Goal: Task Accomplishment & Management: Manage account settings

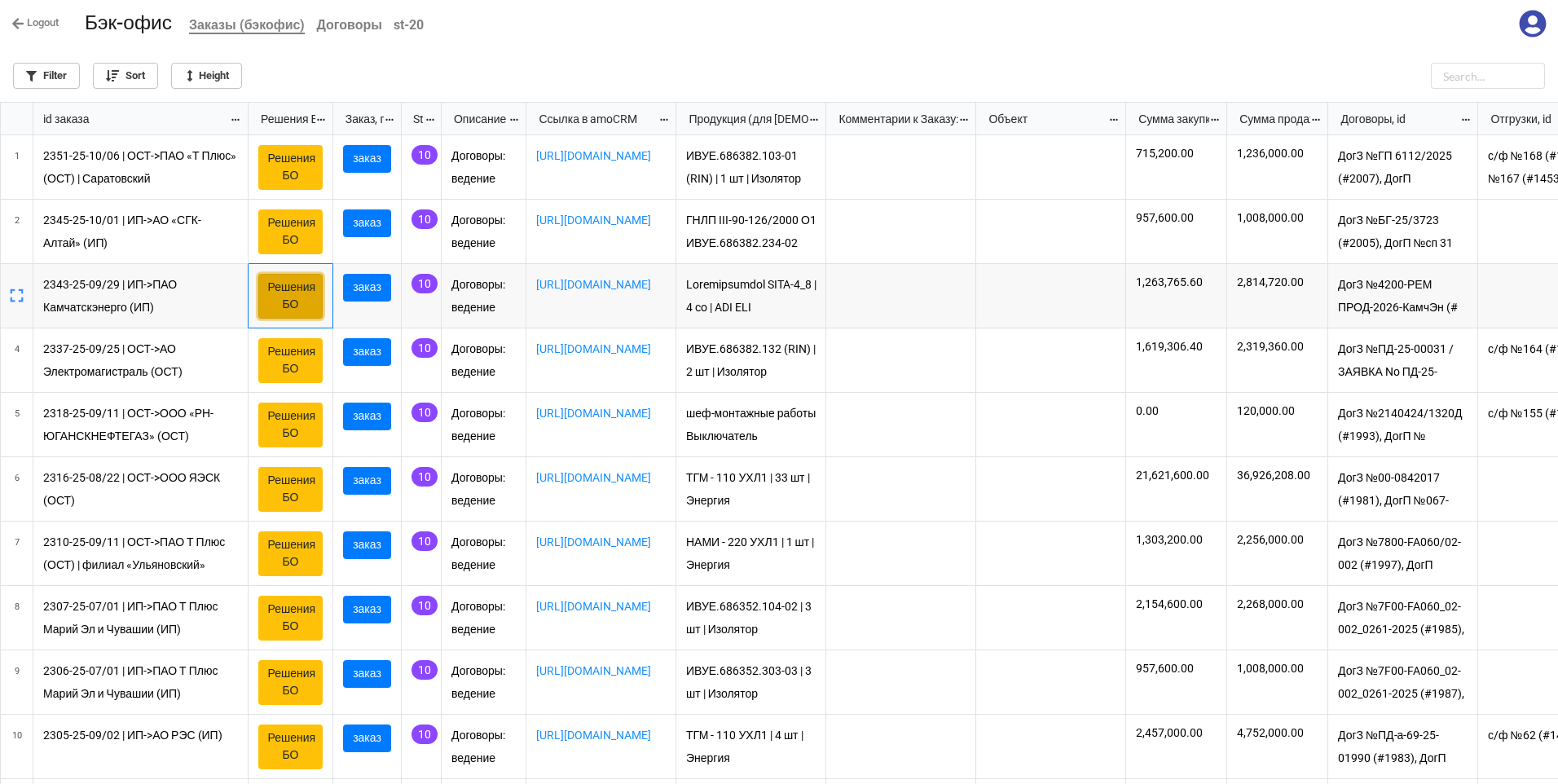
click at [297, 304] on link "Решения БО" at bounding box center [291, 296] width 64 height 44
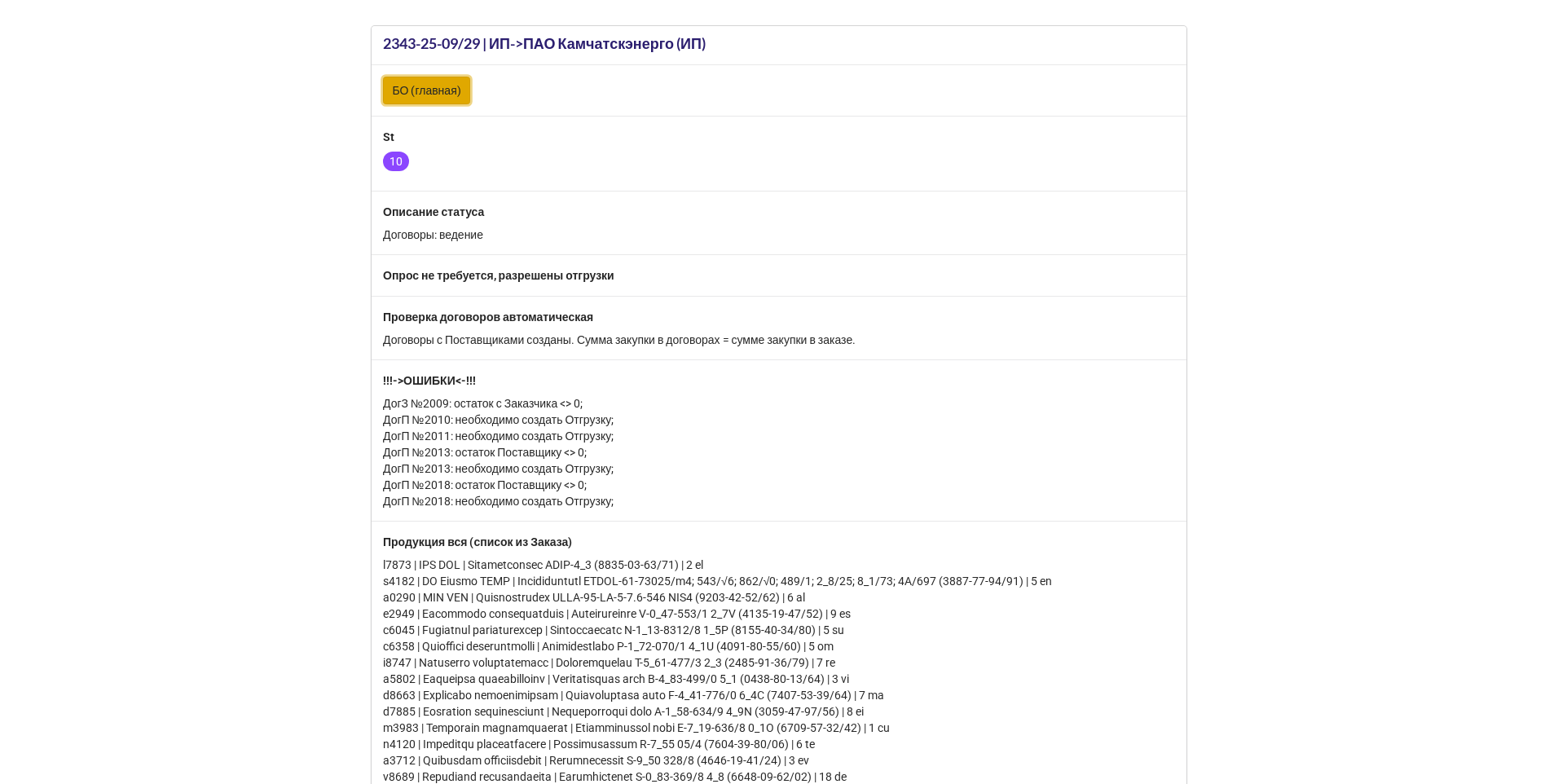
click at [419, 89] on link "БО (главная)" at bounding box center [426, 90] width 87 height 28
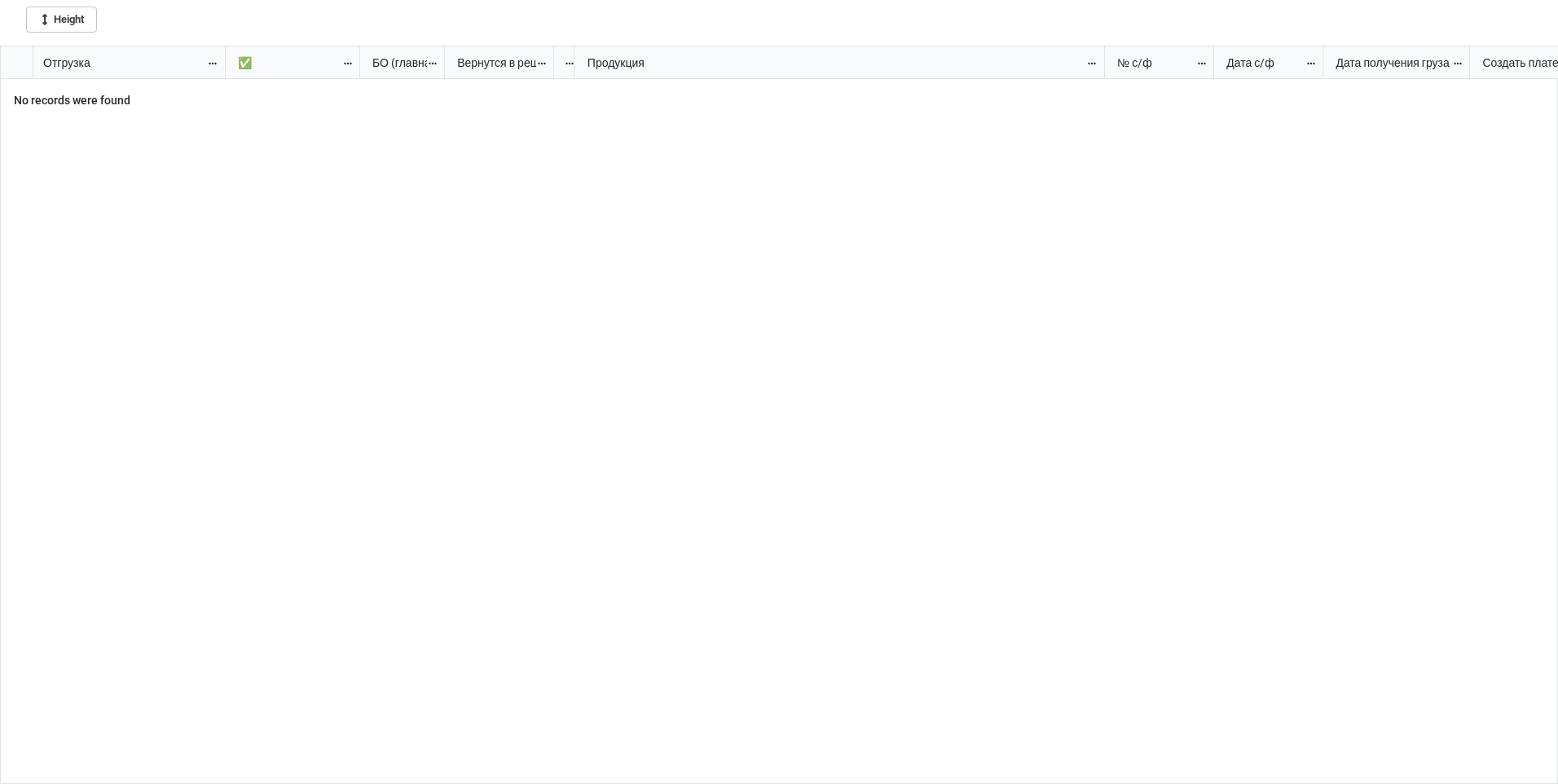
scroll to position [728, 1548]
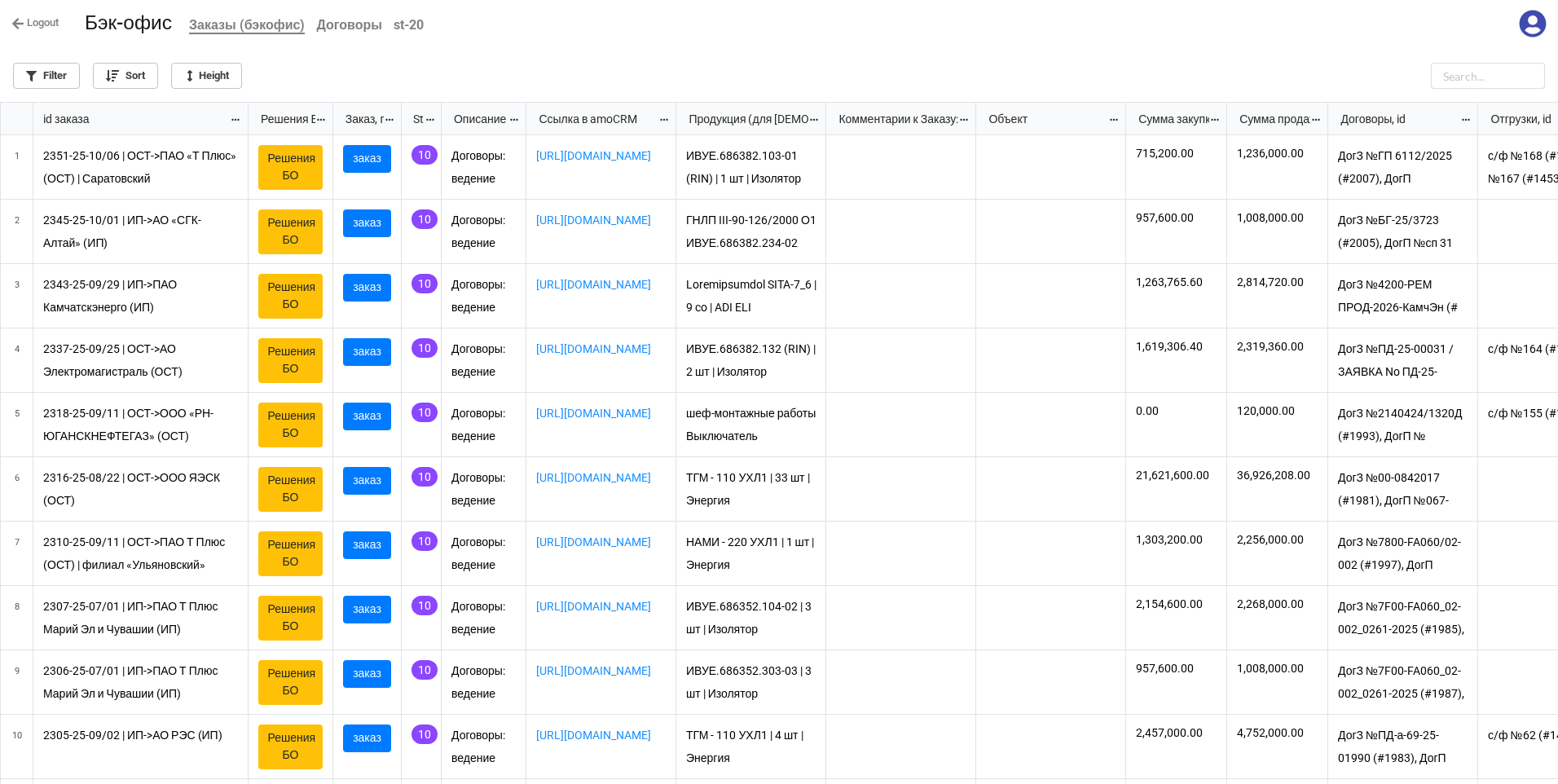
scroll to position [672, 1548]
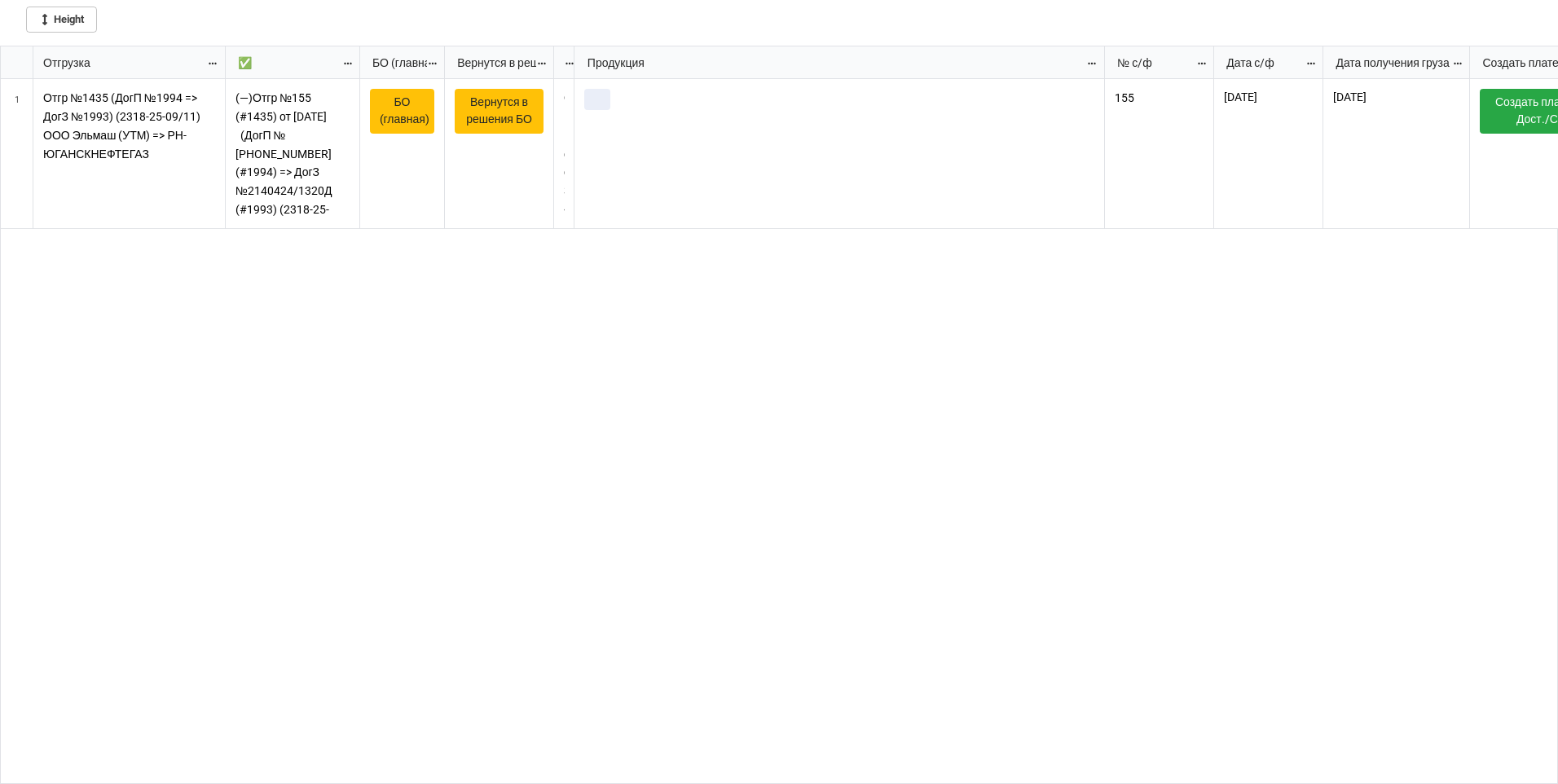
scroll to position [728, 1548]
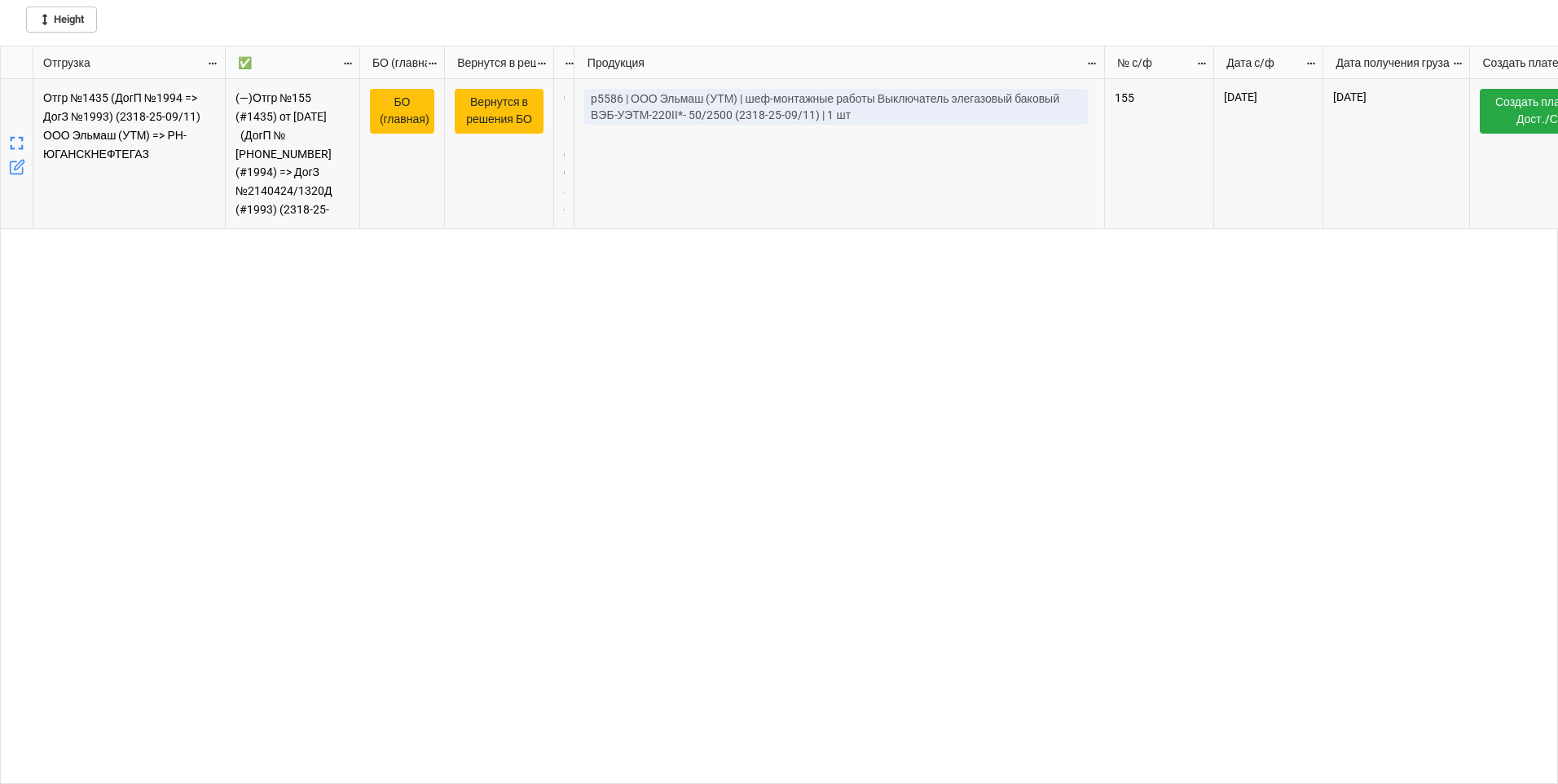
click at [18, 167] on icon "grid" at bounding box center [17, 167] width 17 height 17
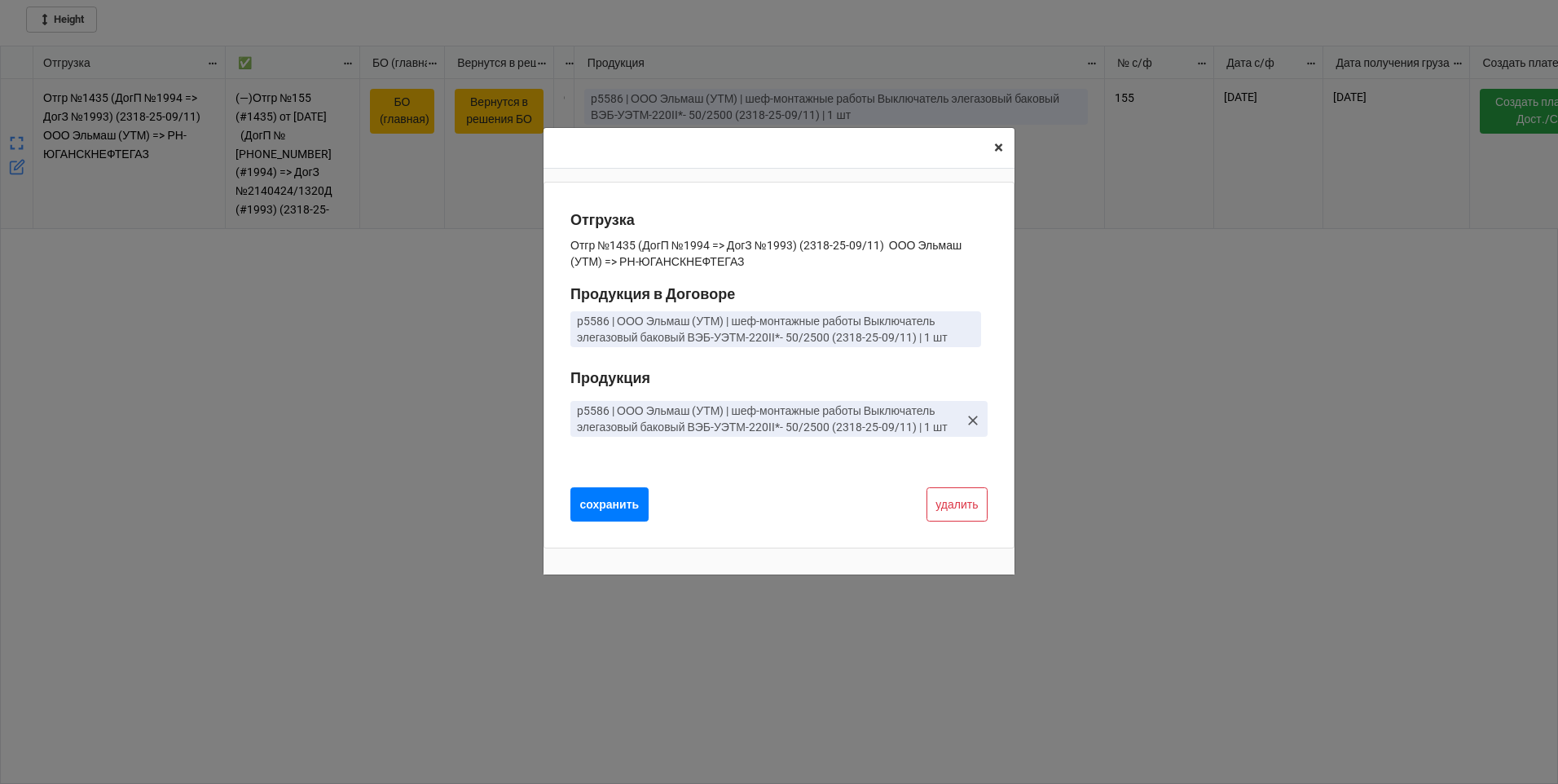
click at [997, 151] on span "×" at bounding box center [998, 147] width 9 height 19
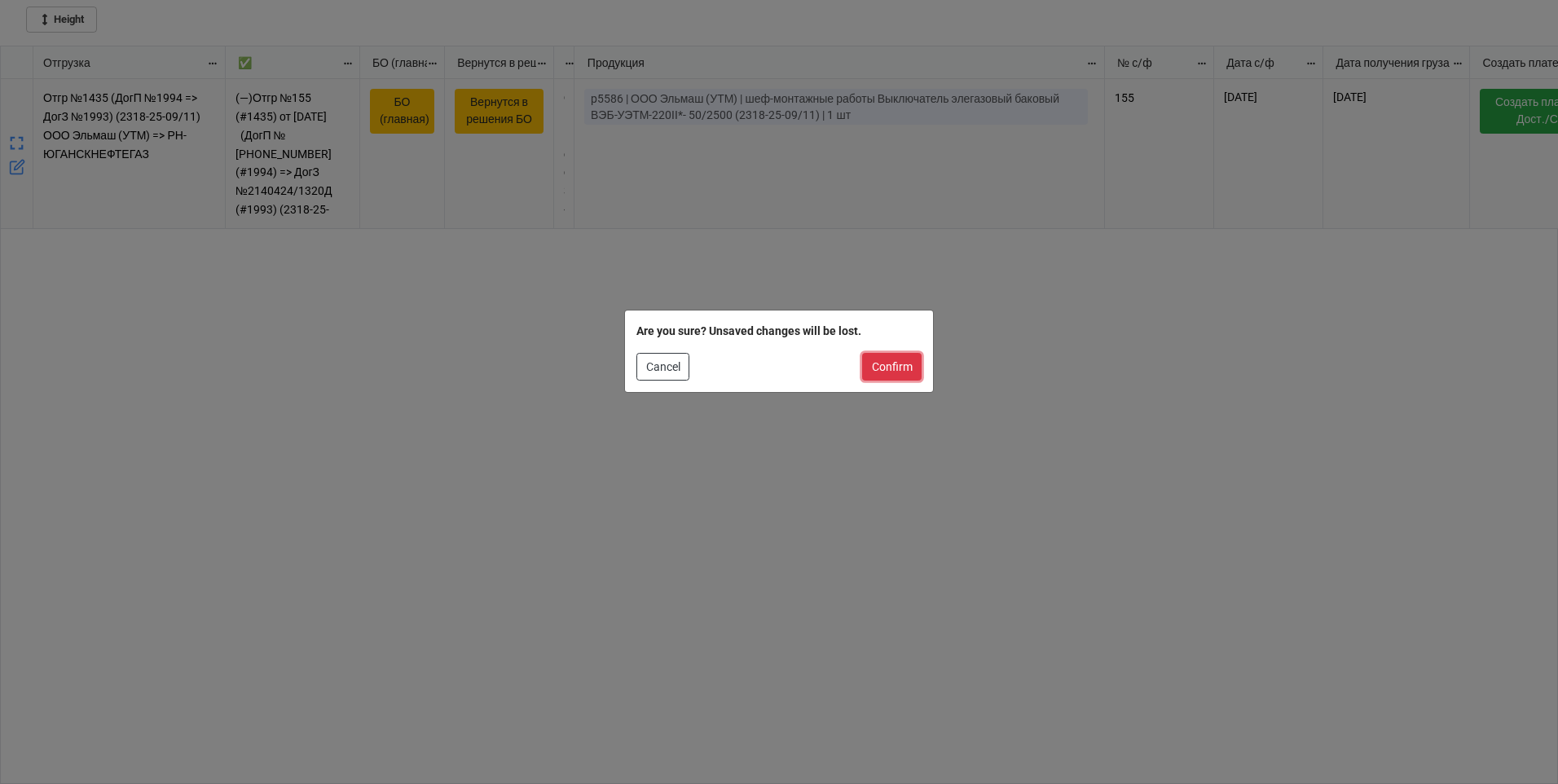
click at [898, 368] on button "Confirm" at bounding box center [891, 366] width 59 height 28
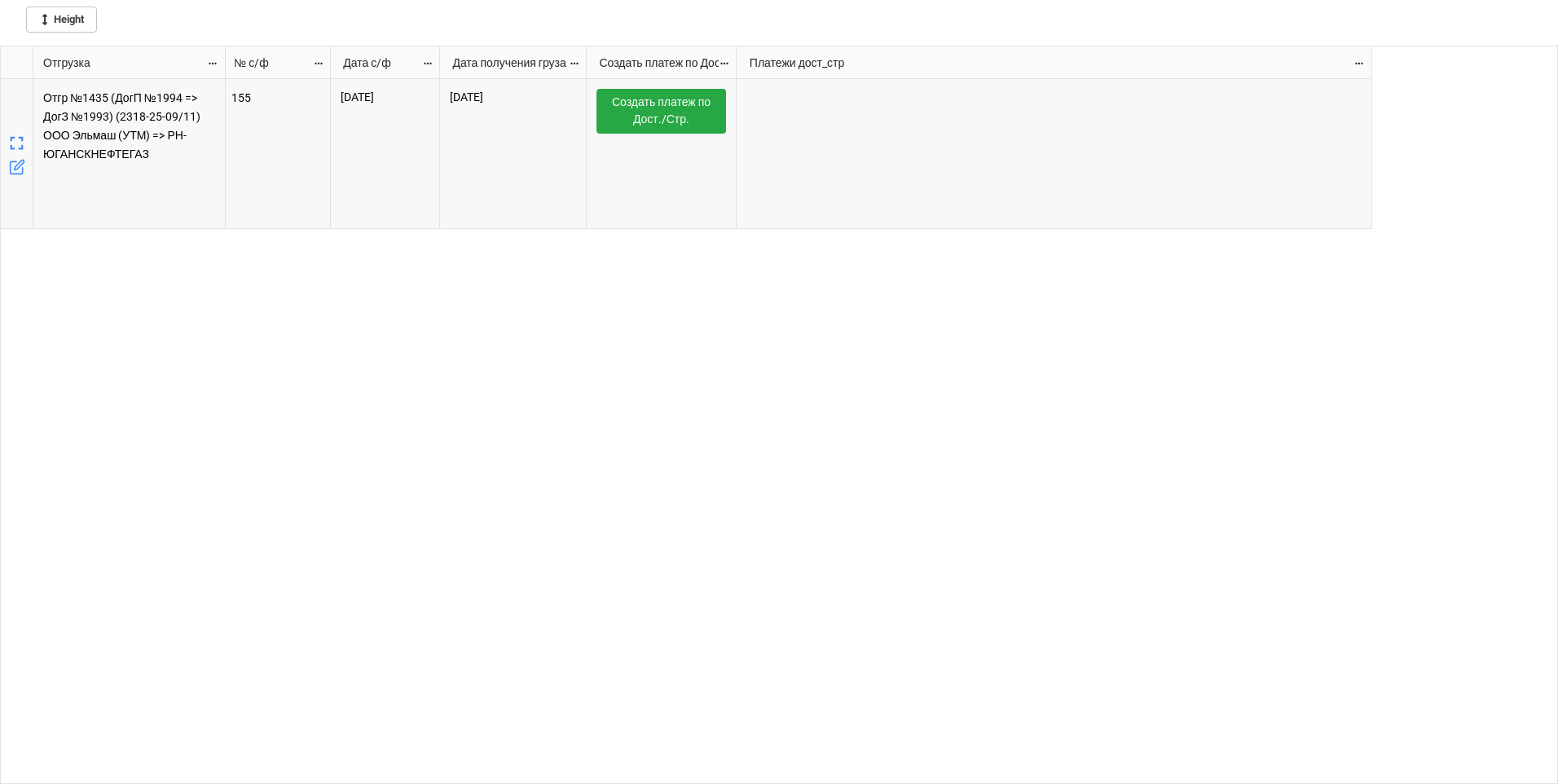
scroll to position [0, 0]
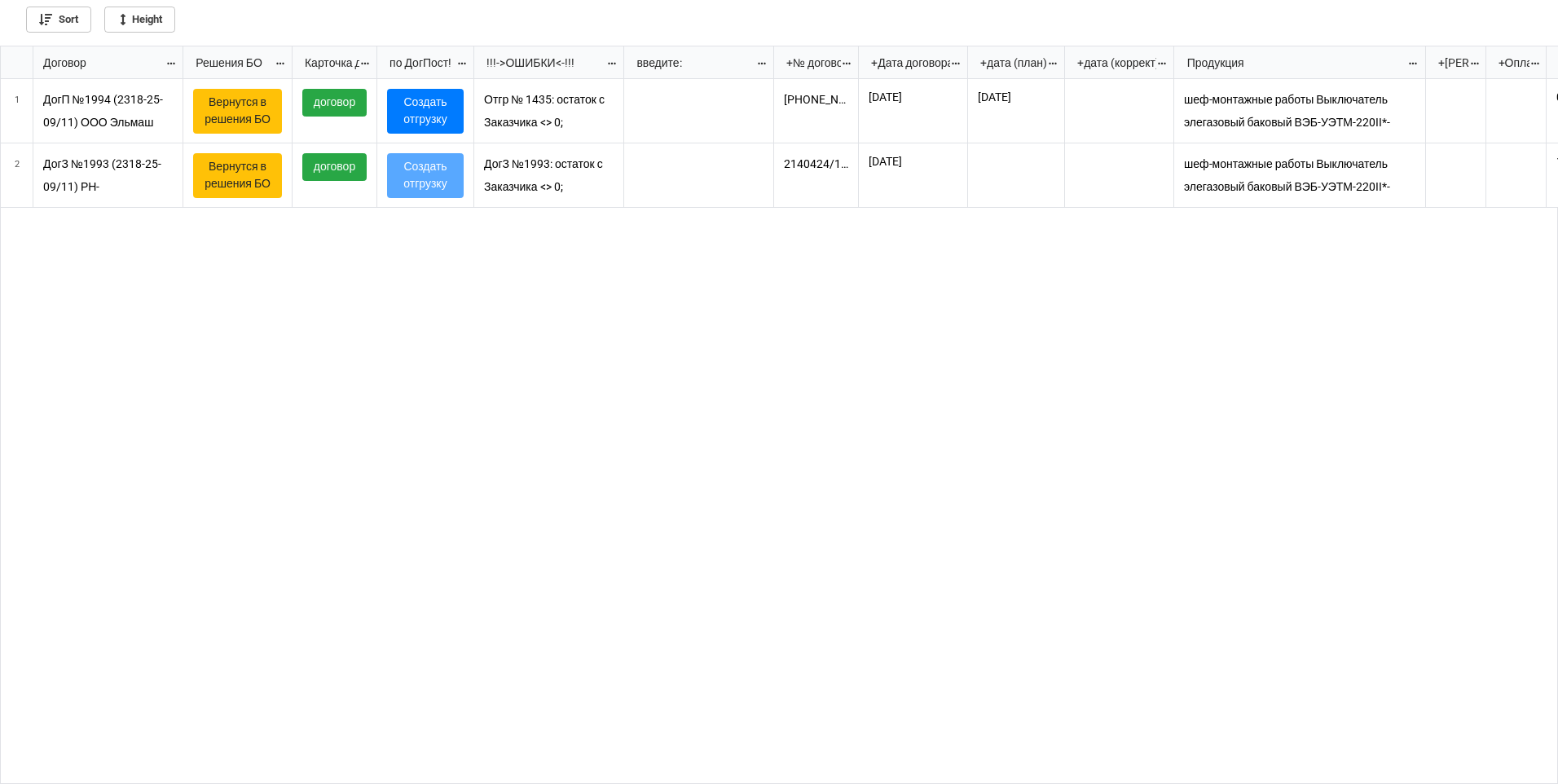
scroll to position [728, 1548]
